Goal: Information Seeking & Learning: Learn about a topic

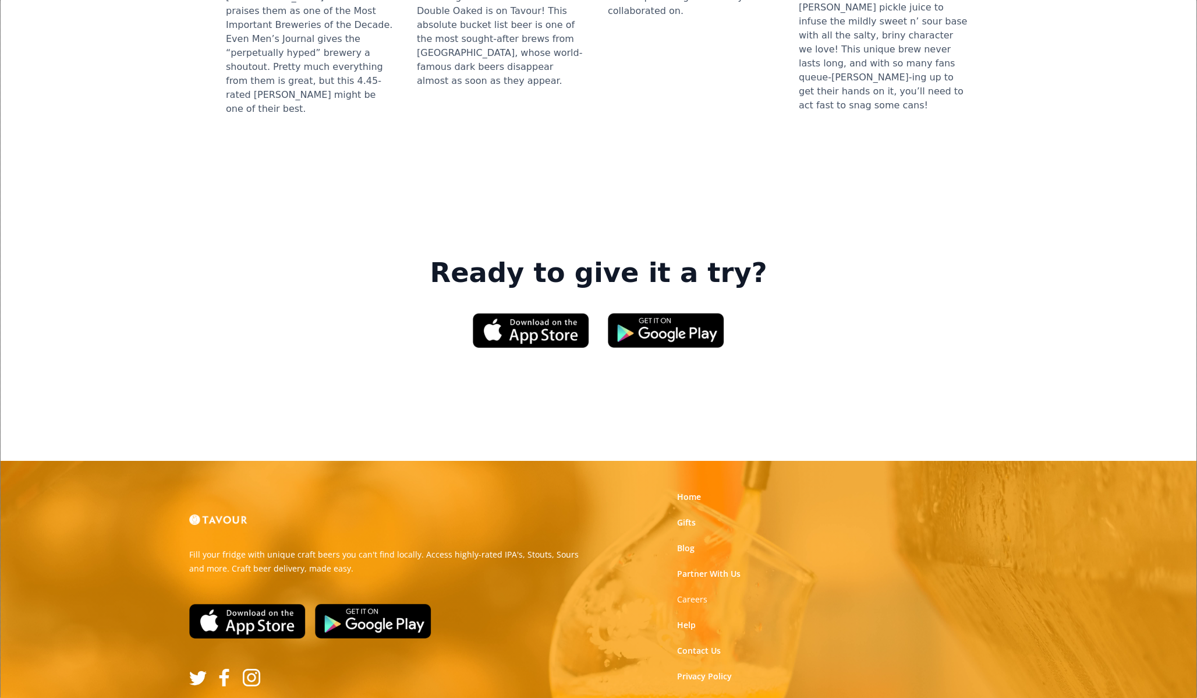
scroll to position [1633, 0]
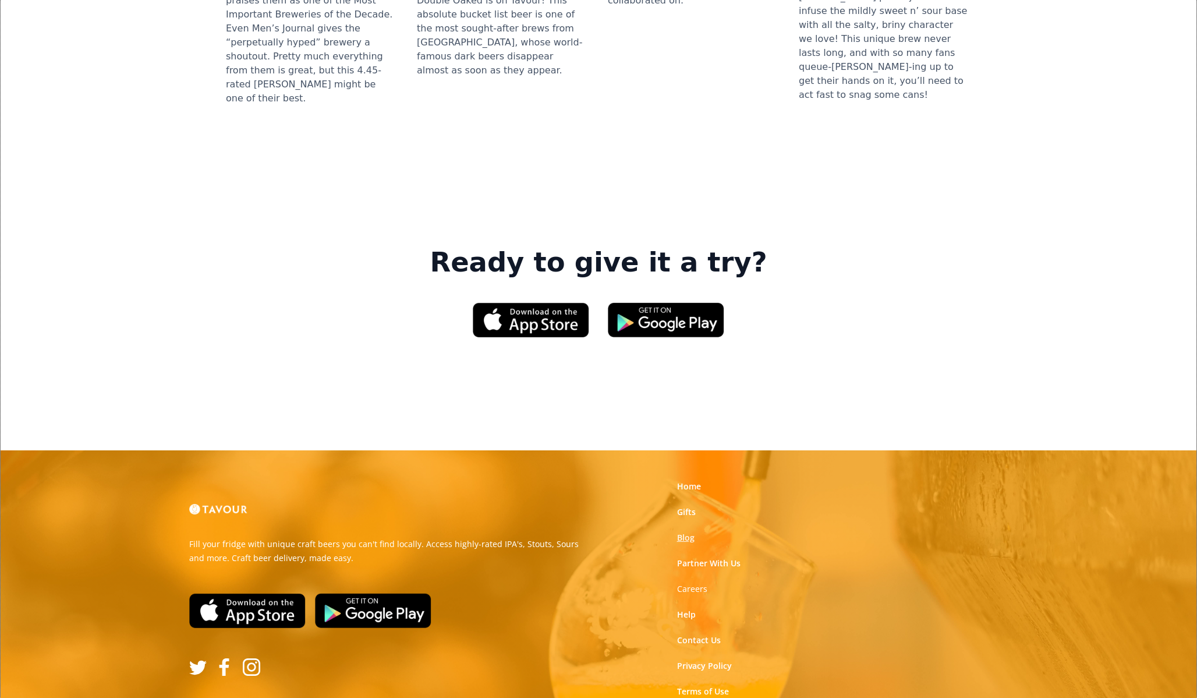
click at [693, 532] on link "Blog" at bounding box center [685, 538] width 17 height 12
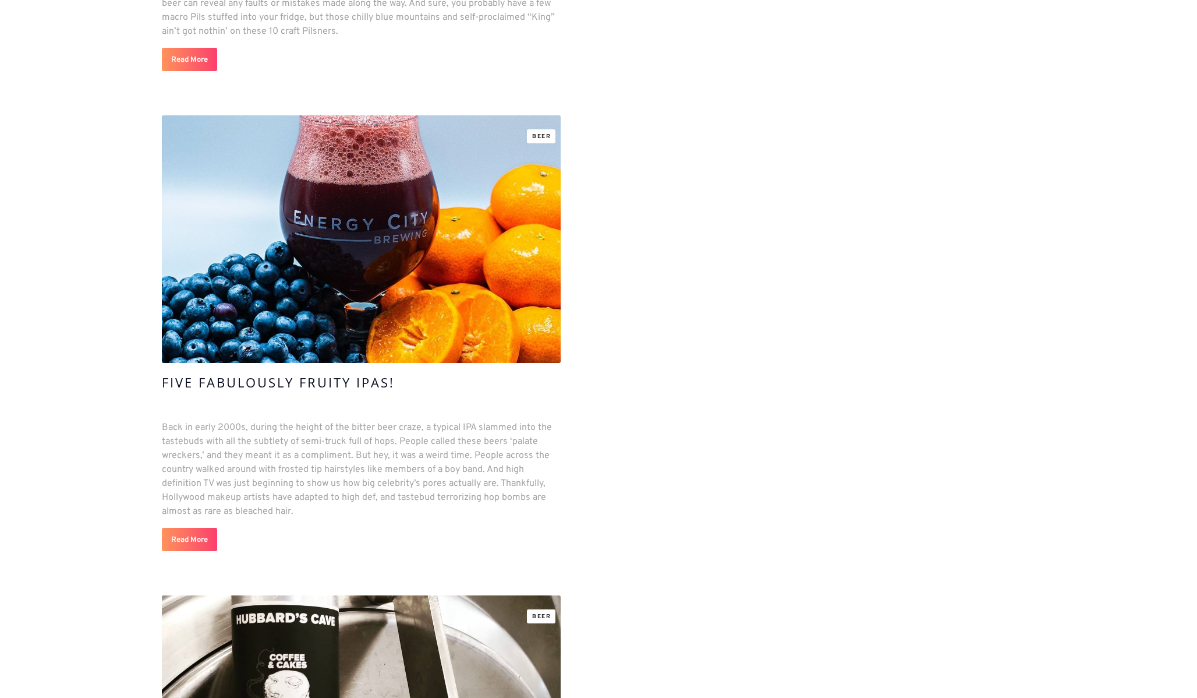
scroll to position [2122, 0]
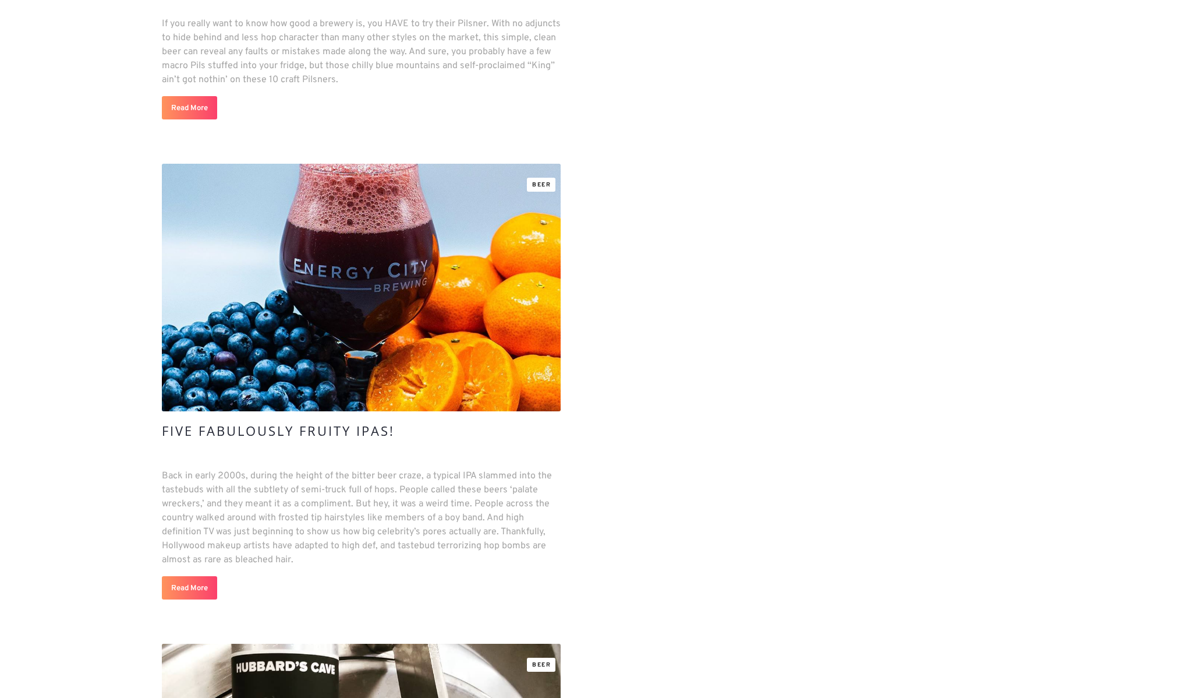
click at [337, 422] on h4 "Five Fabulously Fruity IPAs!" at bounding box center [278, 430] width 233 height 16
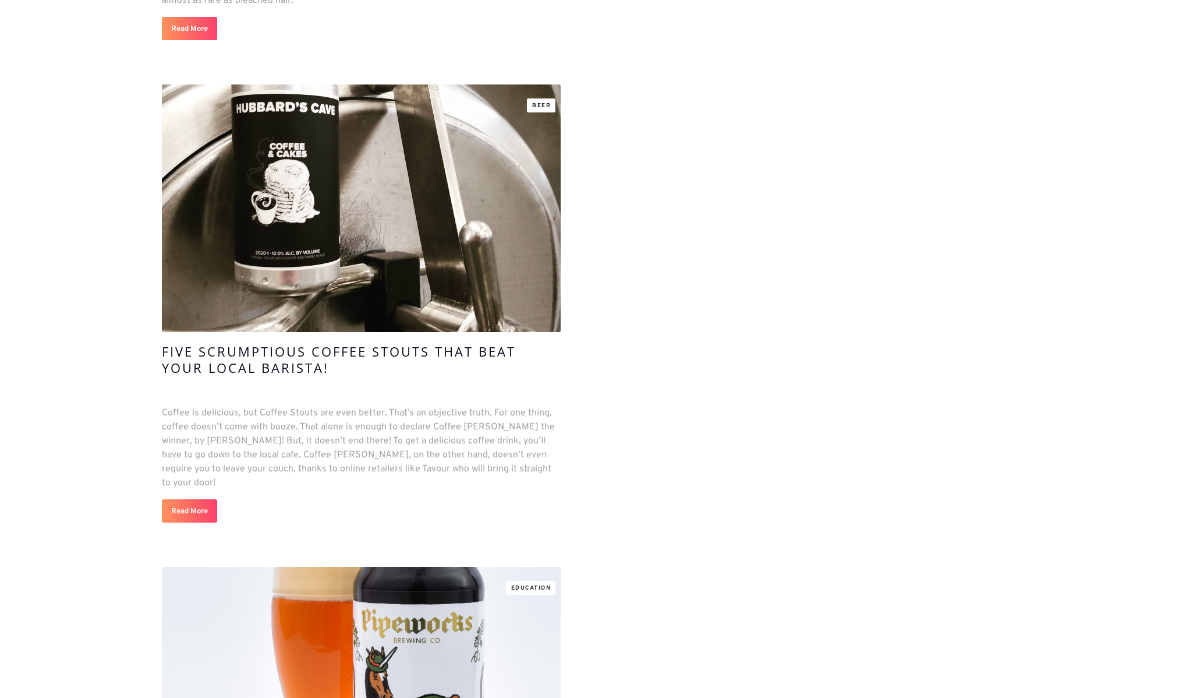
scroll to position [2300, 0]
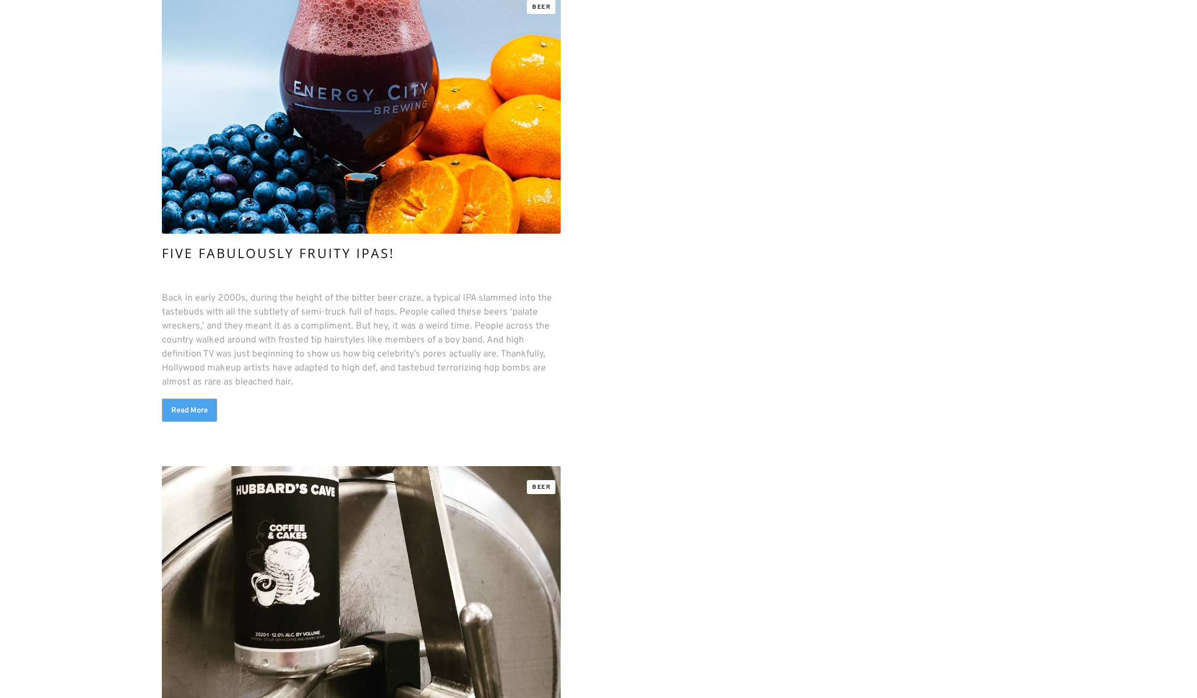
click at [206, 413] on link "Read More" at bounding box center [189, 409] width 55 height 23
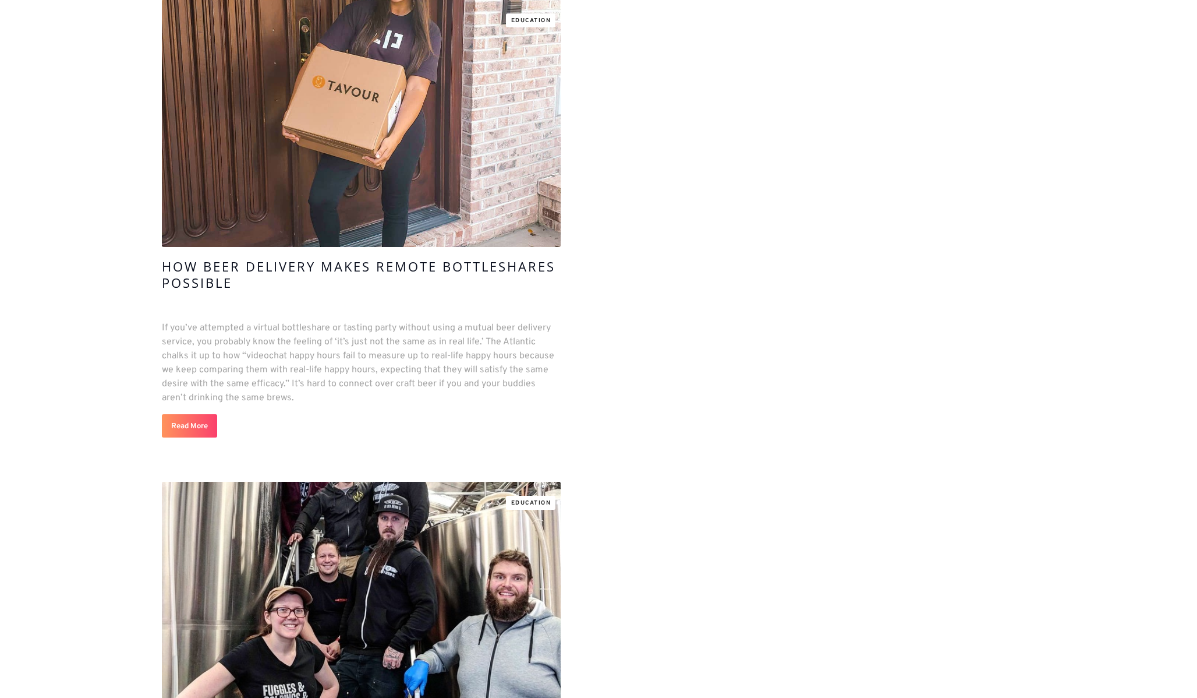
scroll to position [5148, 0]
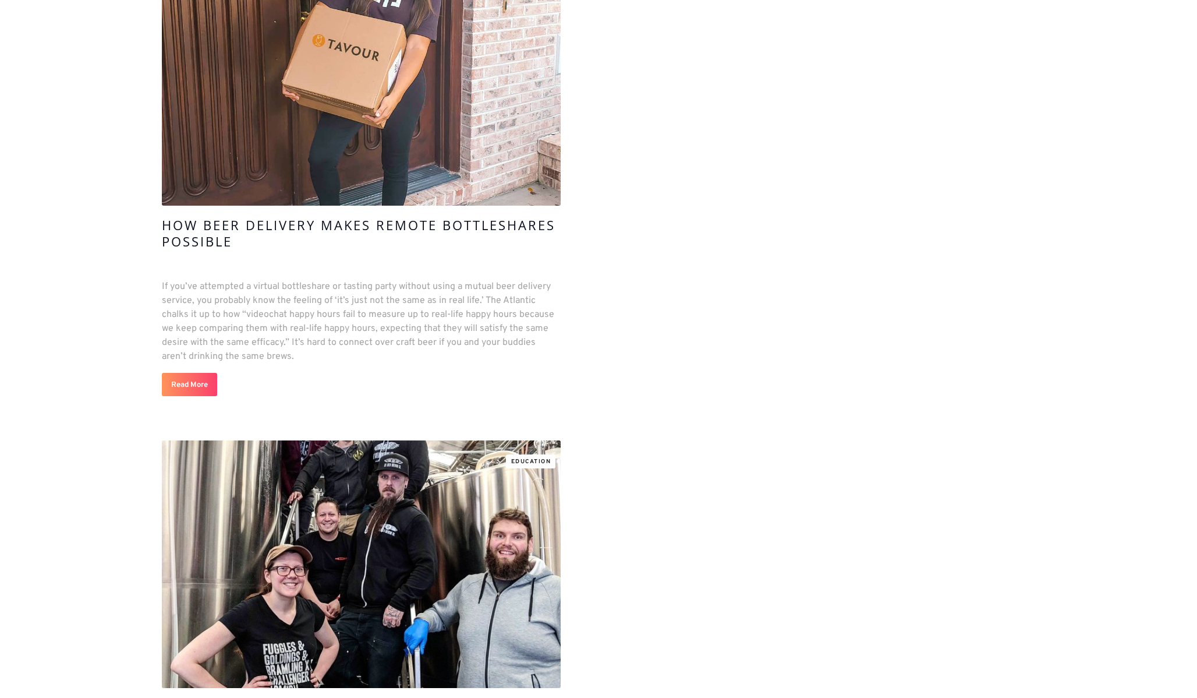
click at [259, 286] on p "If you’ve attempted a virtual bottleshare or tasting party without using a mutu…" at bounding box center [361, 321] width 399 height 84
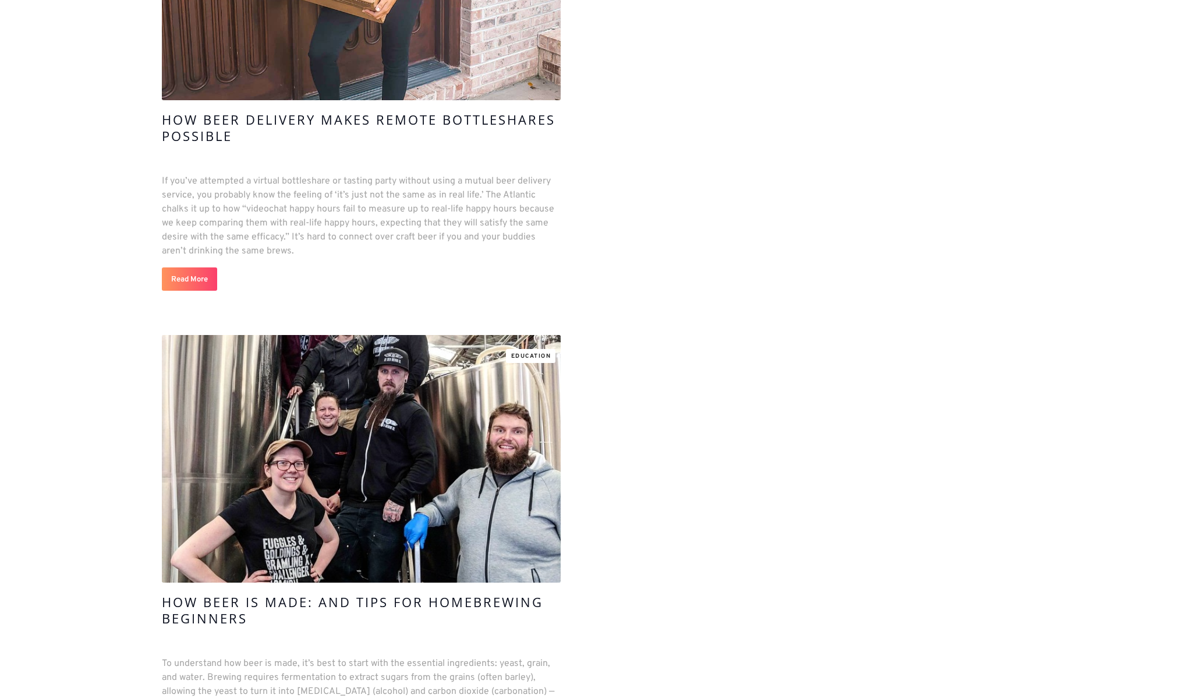
scroll to position [5257, 0]
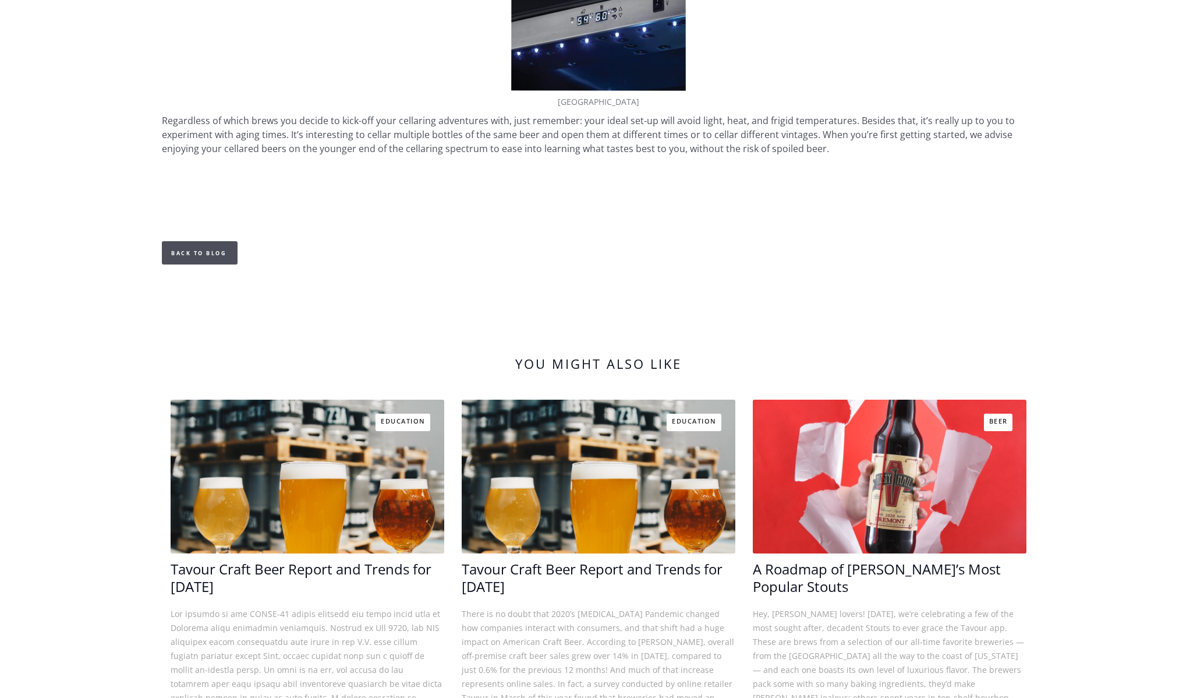
scroll to position [3403, 0]
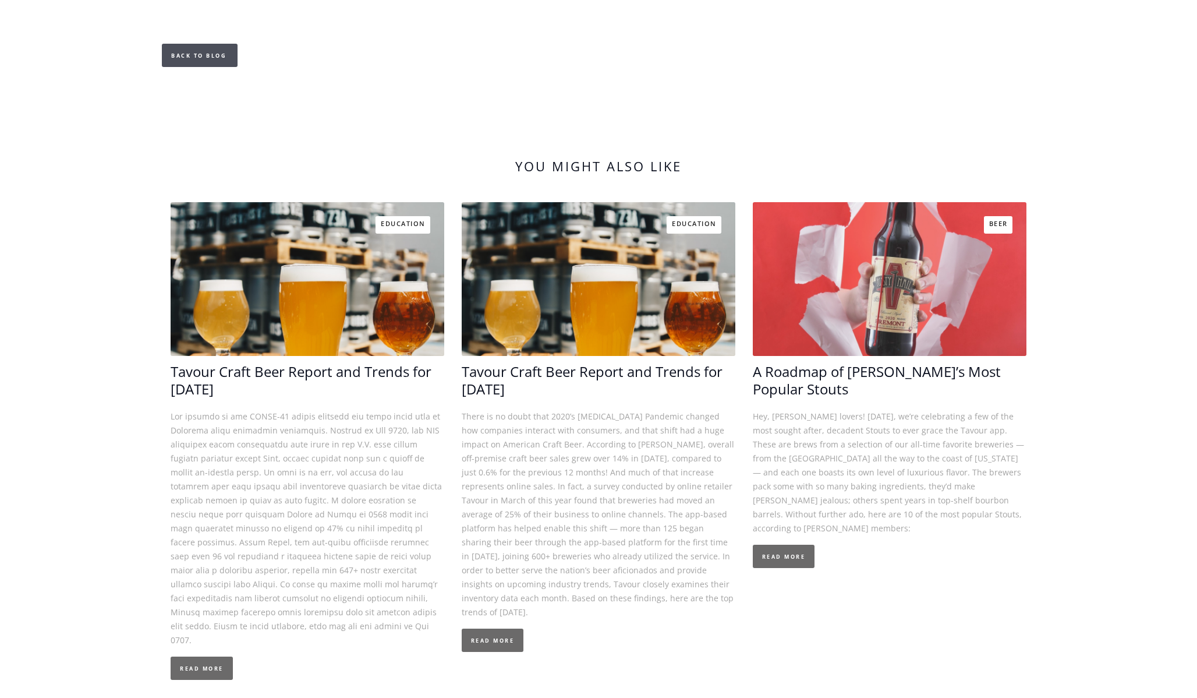
click at [810, 226] on link at bounding box center [890, 279] width 274 height 154
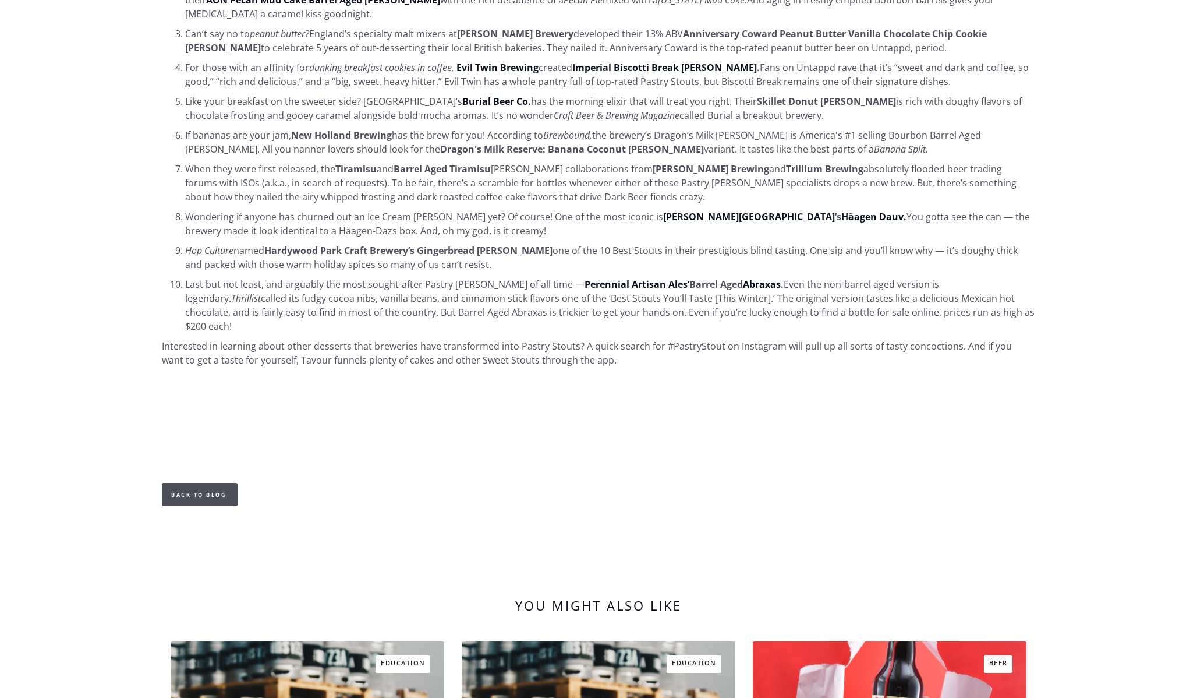
scroll to position [709, 0]
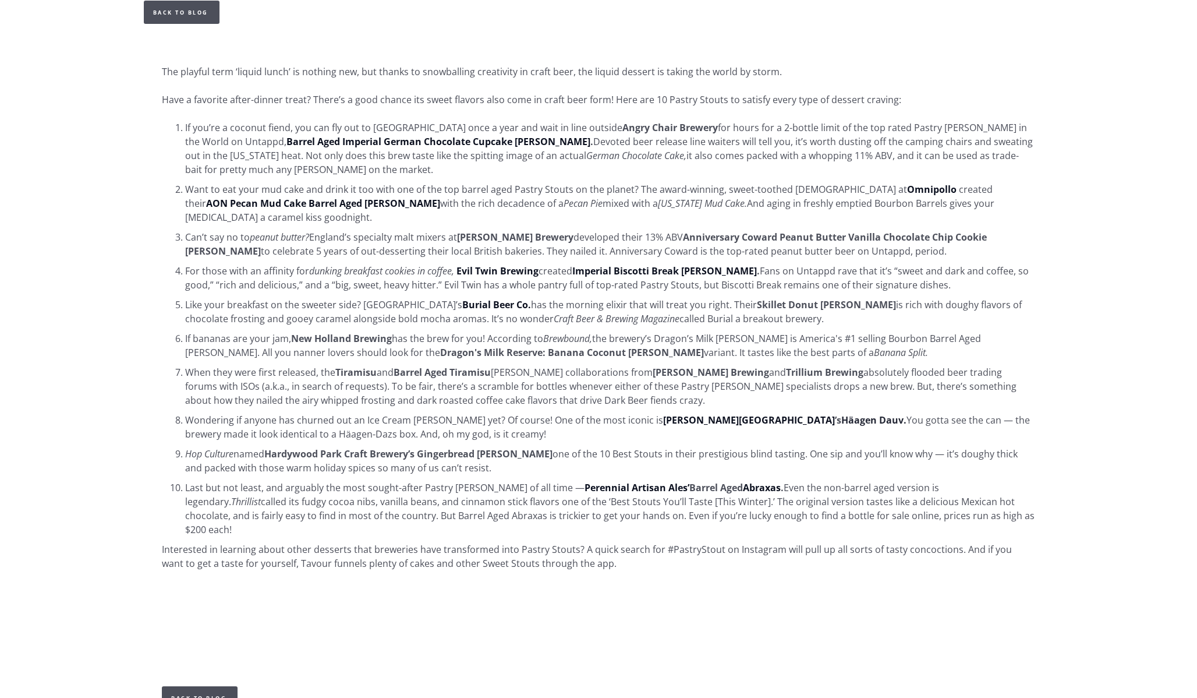
drag, startPoint x: 611, startPoint y: 407, endPoint x: 784, endPoint y: 403, distance: 173.6
click at [784, 413] on li "Wondering if anyone has churned out an Ice Cream Stout yet? Of course! One of t…" at bounding box center [610, 427] width 850 height 28
drag, startPoint x: 800, startPoint y: 408, endPoint x: 611, endPoint y: 406, distance: 188.6
click at [611, 413] on li "Wondering if anyone has churned out an Ice Cream Stout yet? Of course! One of t…" at bounding box center [610, 427] width 850 height 28
copy li "Alvarado Street Brewery ’s Häagen Dauv."
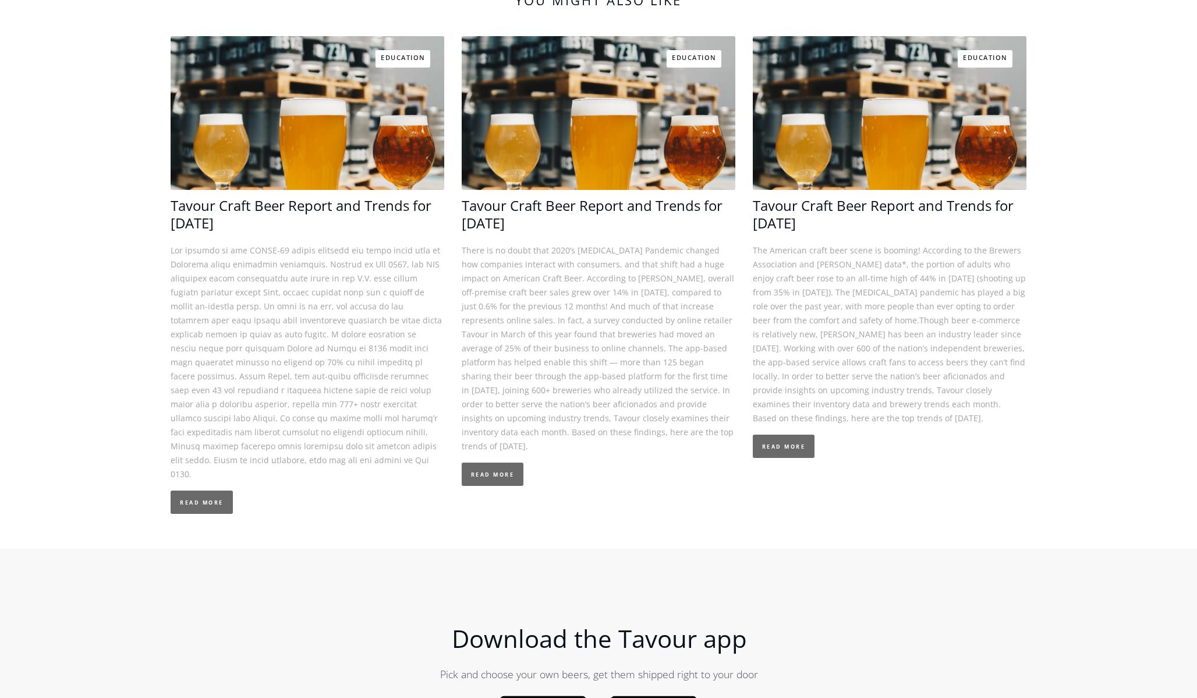
scroll to position [5076, 0]
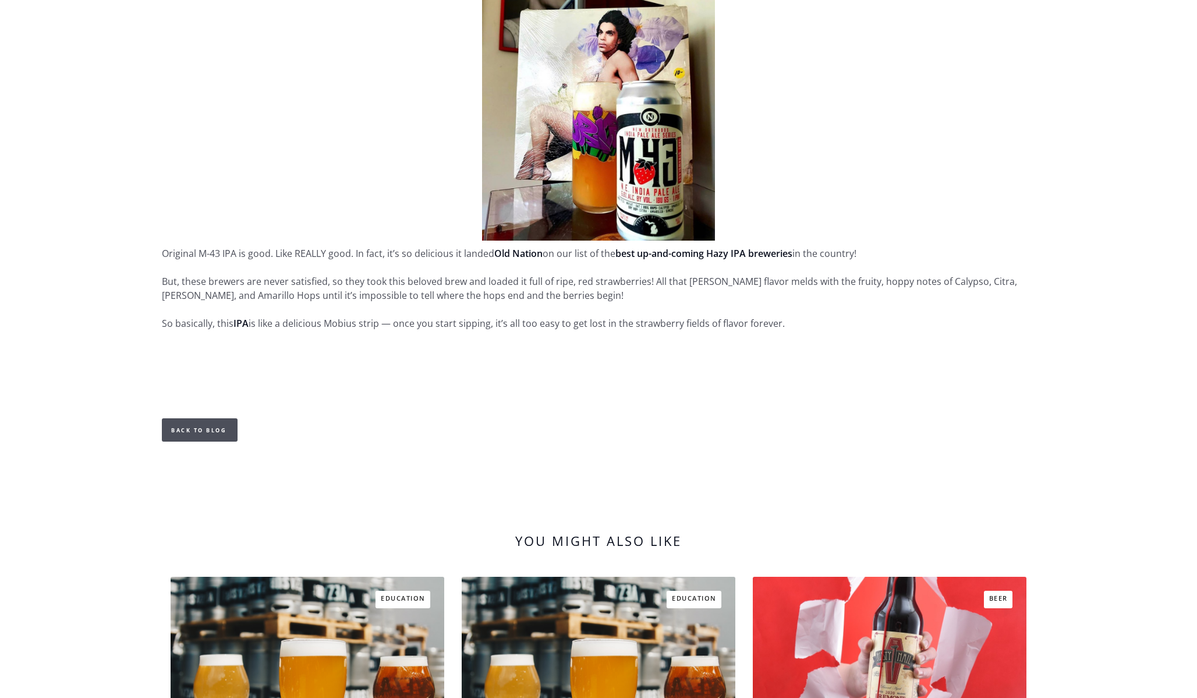
scroll to position [2952, 0]
